Goal: Task Accomplishment & Management: Use online tool/utility

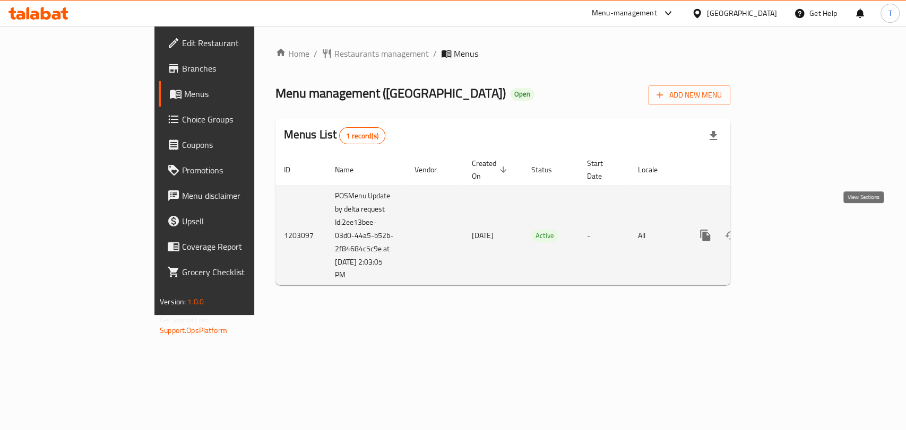
click at [788, 229] on icon "enhanced table" at bounding box center [781, 235] width 13 height 13
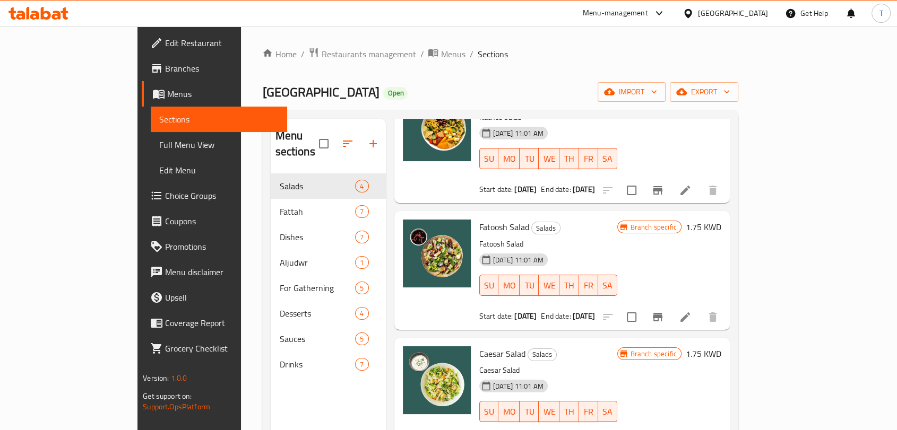
scroll to position [102, 0]
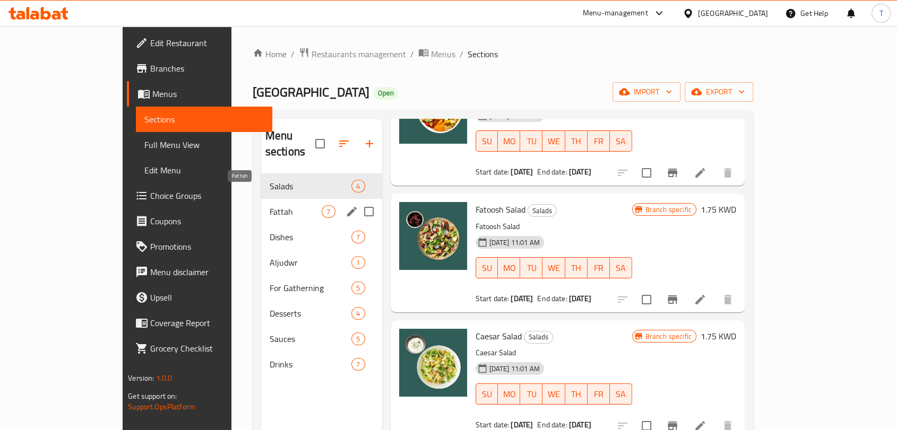
click at [270, 205] on span "Fattah" at bounding box center [296, 211] width 53 height 13
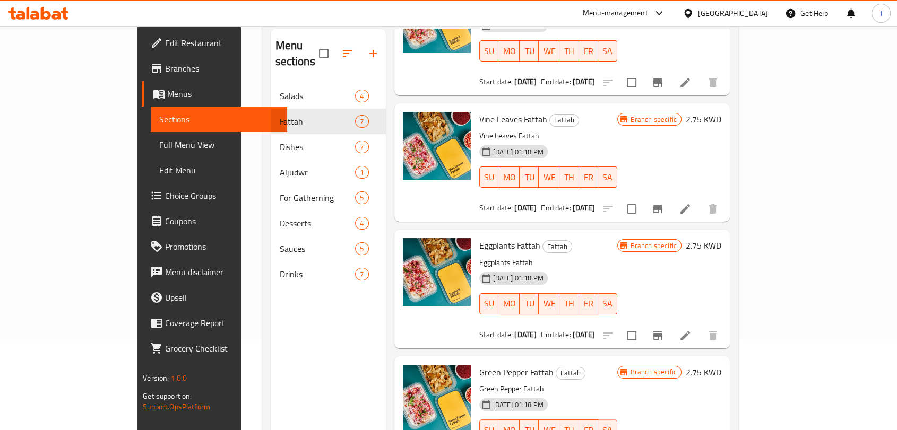
scroll to position [149, 0]
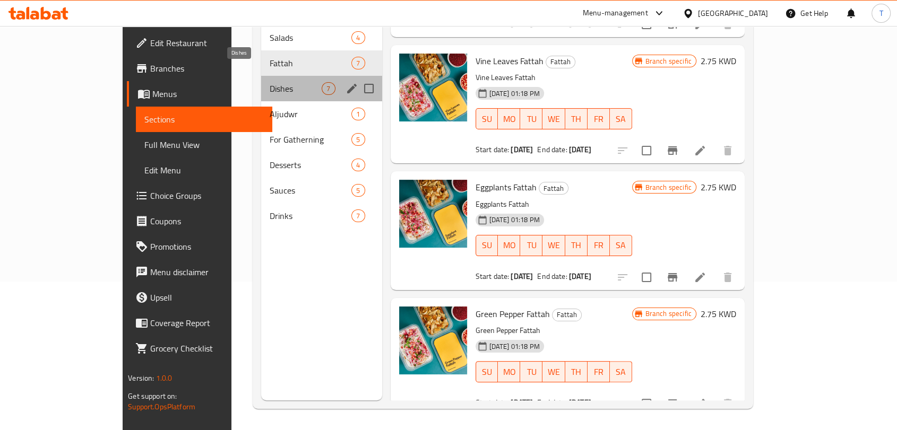
click at [270, 82] on span "Dishes" at bounding box center [296, 88] width 53 height 13
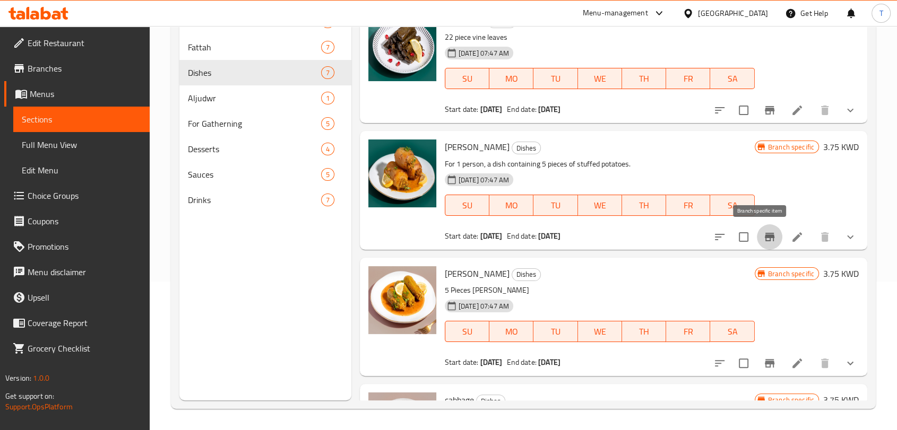
click at [767, 233] on button "Branch-specific-item" at bounding box center [769, 236] width 25 height 25
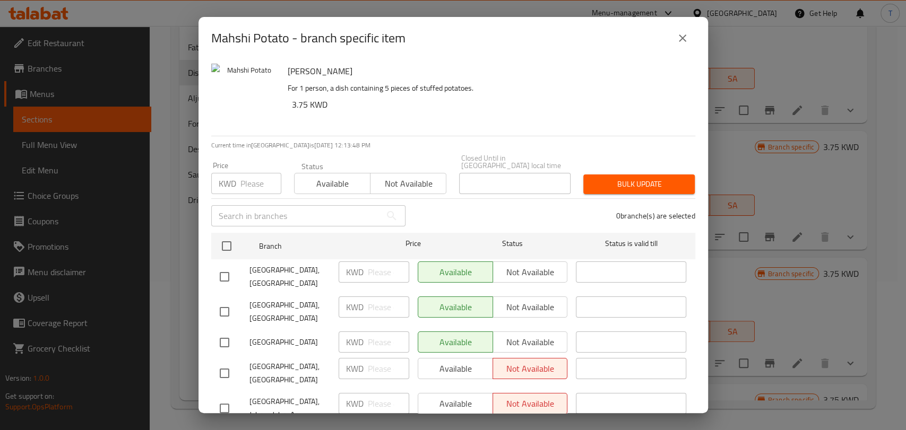
click at [684, 41] on icon "close" at bounding box center [682, 37] width 7 height 7
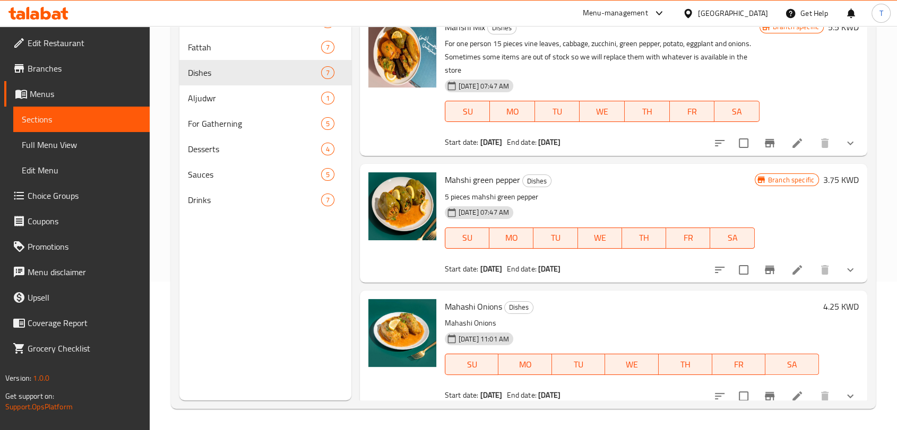
scroll to position [508, 0]
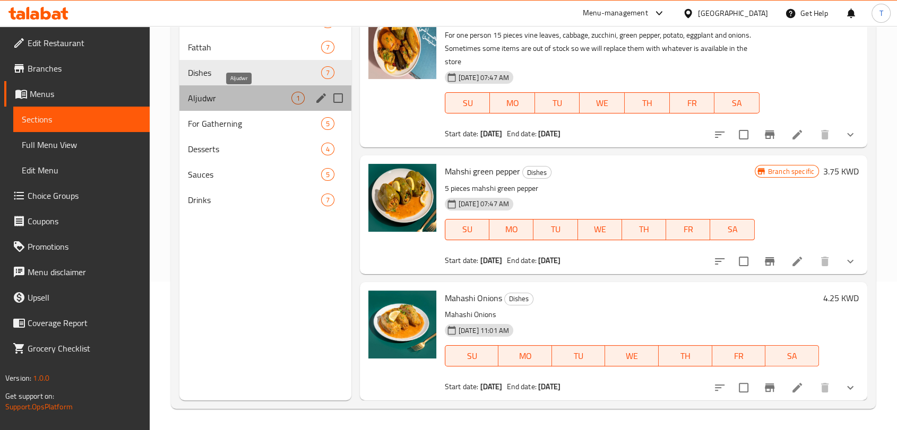
click at [247, 98] on span "Aljudwr" at bounding box center [239, 98] width 103 height 13
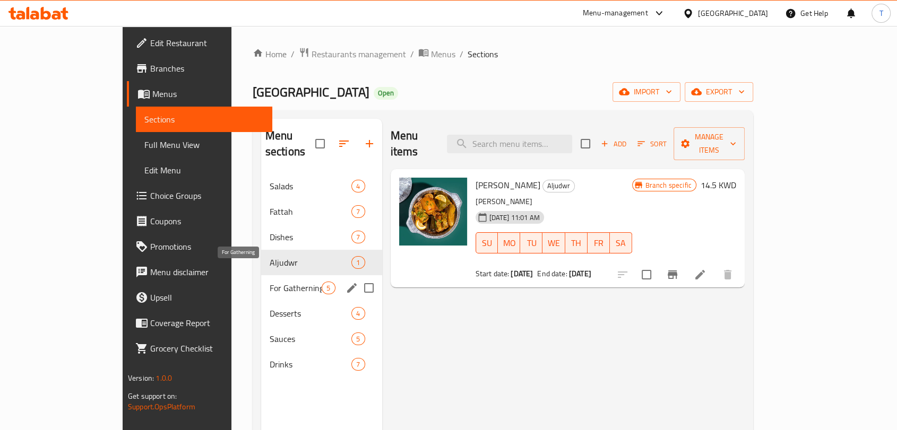
click at [270, 282] on span "For Gatherning" at bounding box center [296, 288] width 53 height 13
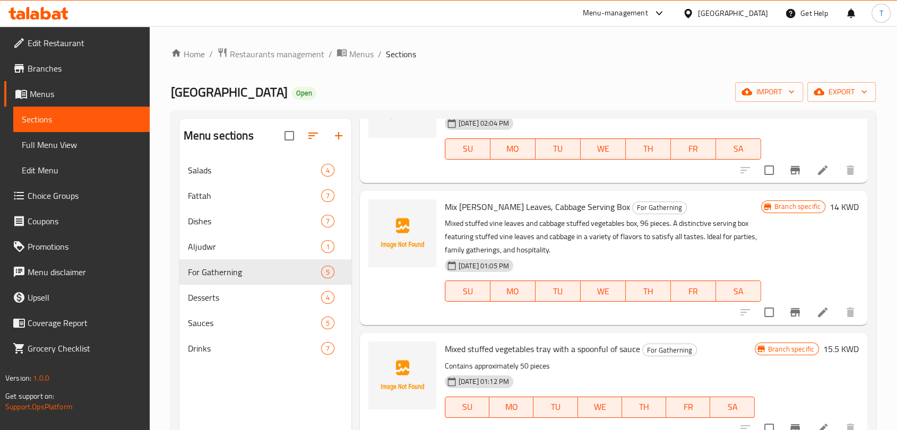
scroll to position [229, 0]
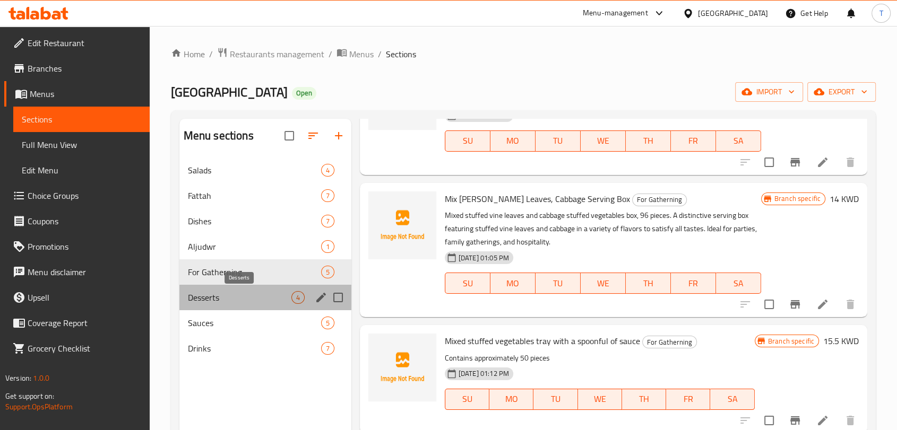
click at [233, 295] on span "Desserts" at bounding box center [239, 297] width 103 height 13
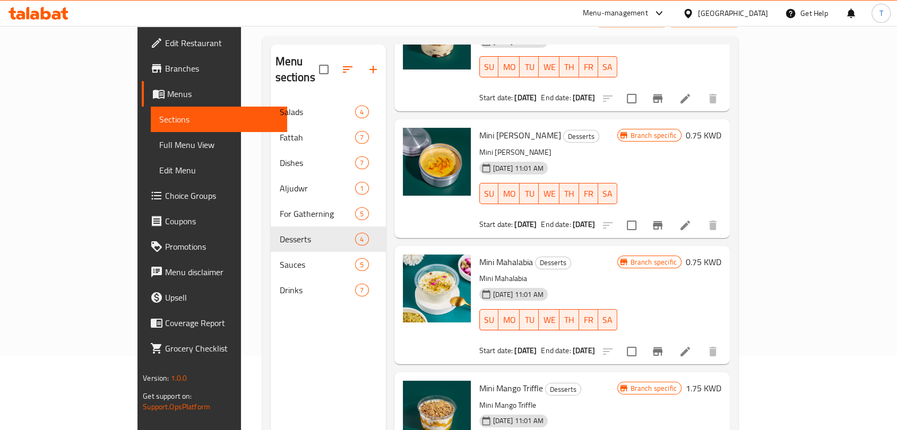
scroll to position [149, 0]
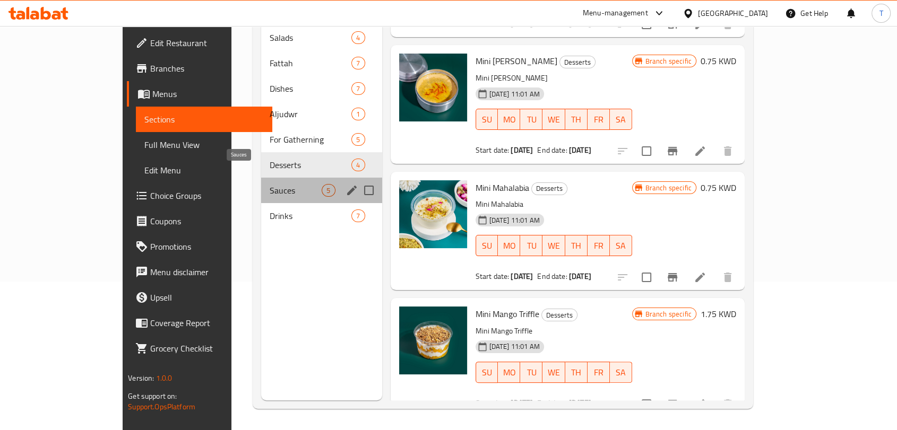
click at [270, 184] on span "Sauces" at bounding box center [296, 190] width 53 height 13
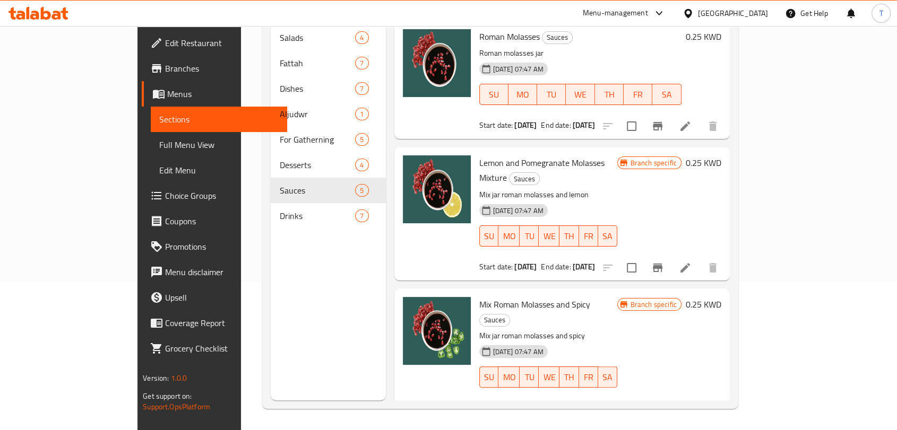
scroll to position [229, 0]
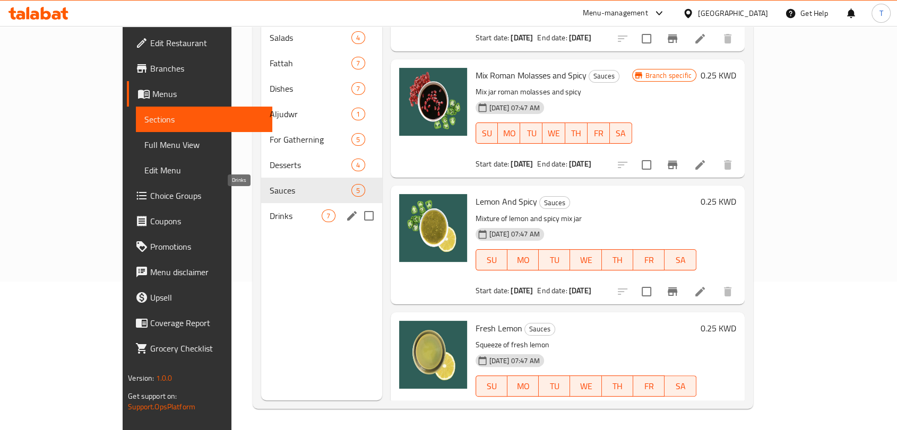
click at [270, 210] on span "Drinks" at bounding box center [296, 216] width 53 height 13
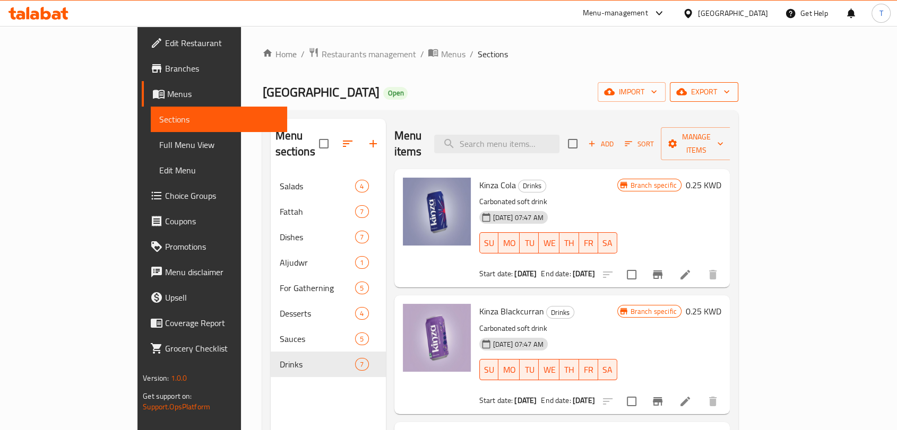
click at [732, 94] on icon "button" at bounding box center [726, 91] width 11 height 11
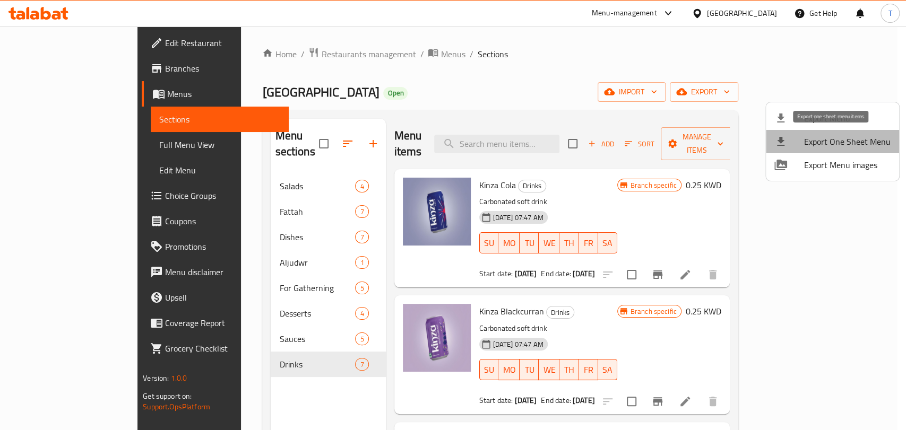
click at [869, 143] on span "Export One Sheet Menu" at bounding box center [847, 141] width 86 height 13
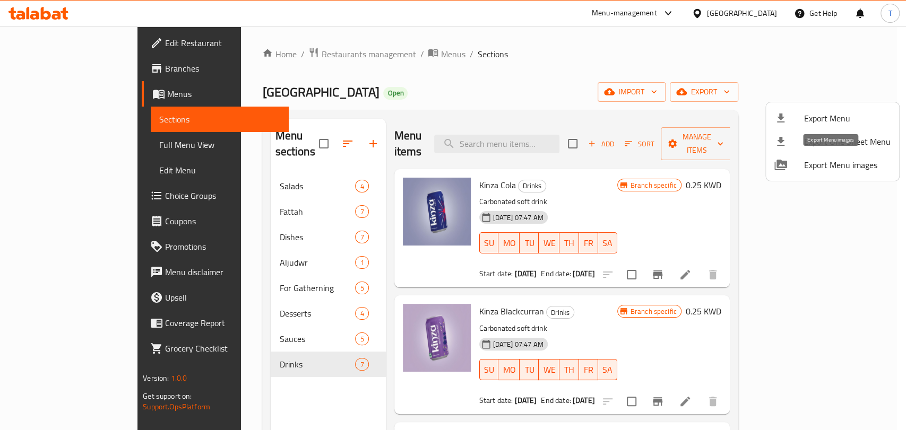
click at [818, 169] on span "Export Menu images" at bounding box center [847, 165] width 86 height 13
click at [262, 273] on div at bounding box center [453, 215] width 906 height 430
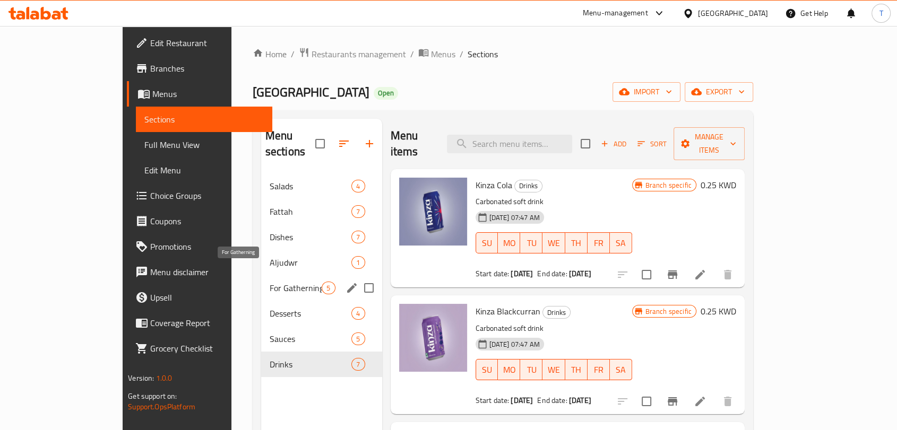
click at [270, 282] on span "For Gatherning" at bounding box center [296, 288] width 53 height 13
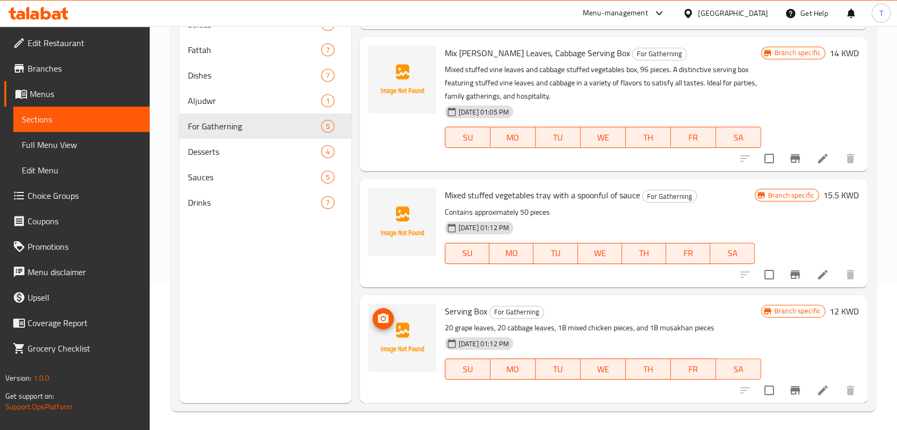
scroll to position [149, 0]
